Goal: Task Accomplishment & Management: Complete application form

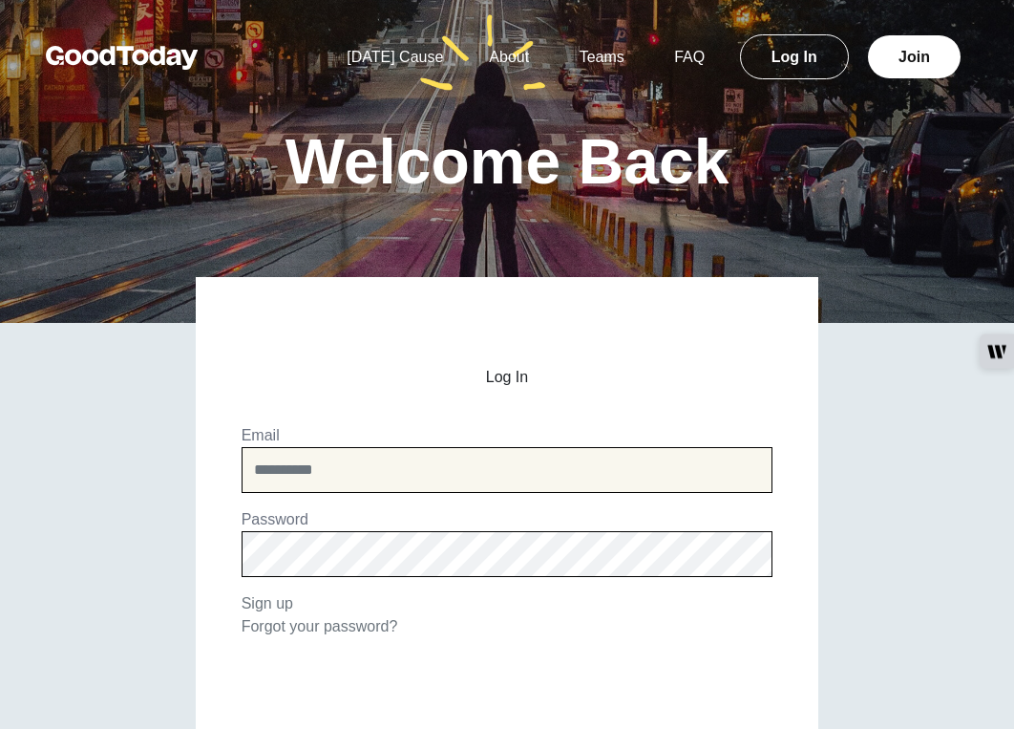
click at [398, 461] on input "email" at bounding box center [508, 470] width 532 height 46
click at [300, 470] on input "email" at bounding box center [508, 470] width 532 height 46
type input "**********"
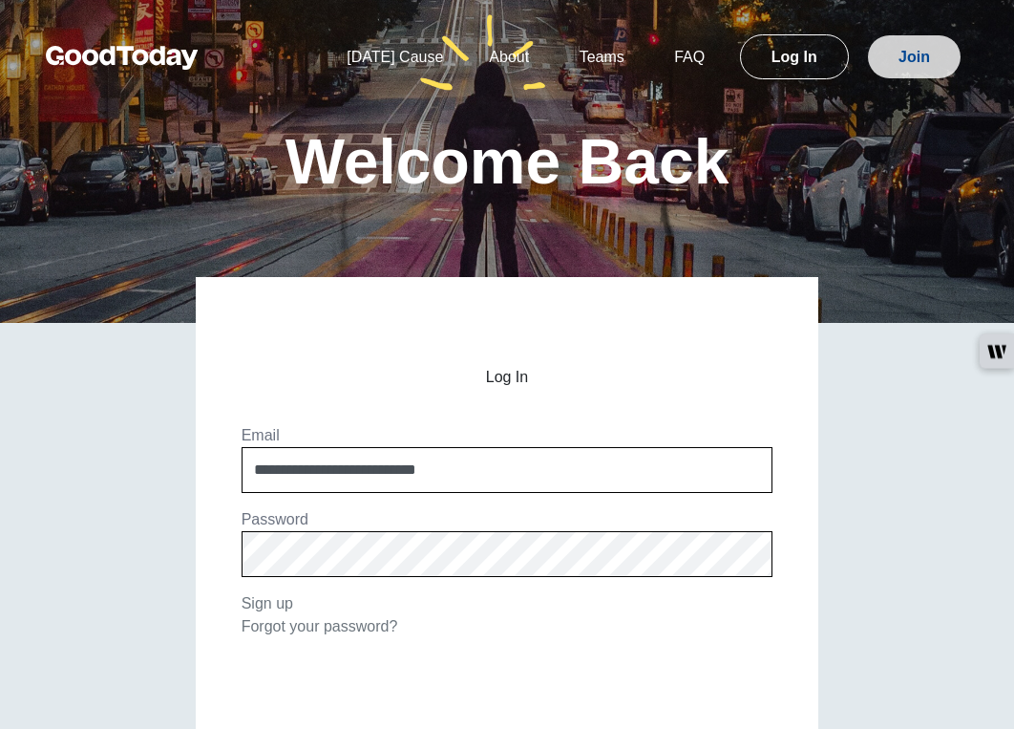
click at [888, 56] on link "Join" at bounding box center [914, 56] width 93 height 43
